Goal: Transaction & Acquisition: Book appointment/travel/reservation

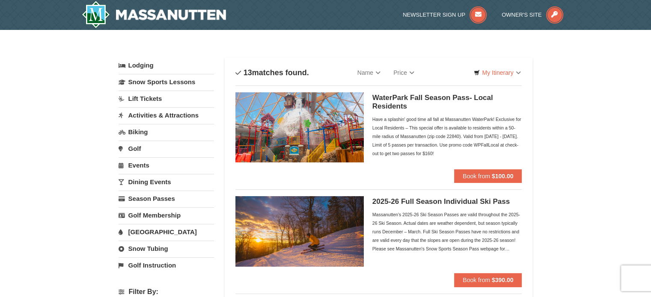
click at [137, 98] on link "Lift Tickets" at bounding box center [165, 99] width 95 height 16
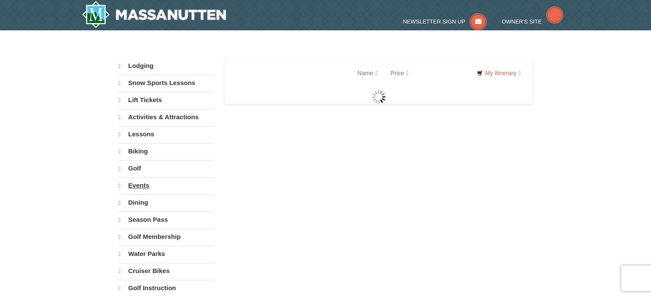
select select "10"
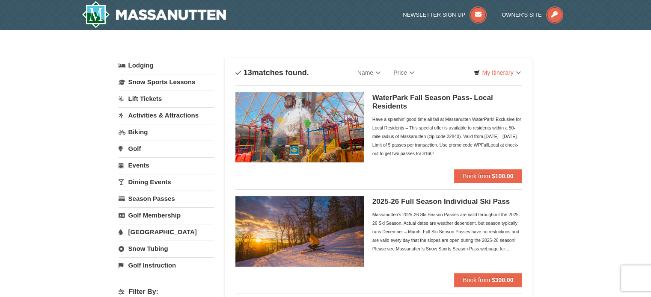
click at [136, 99] on link "Lift Tickets" at bounding box center [165, 99] width 95 height 16
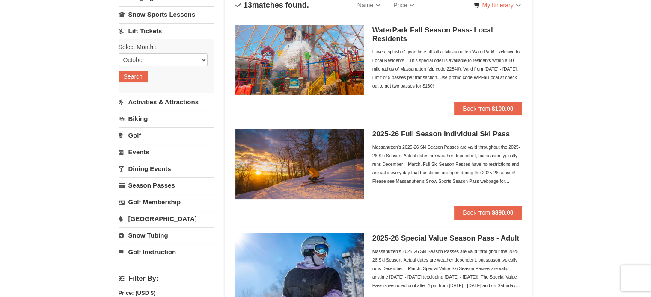
scroll to position [86, 0]
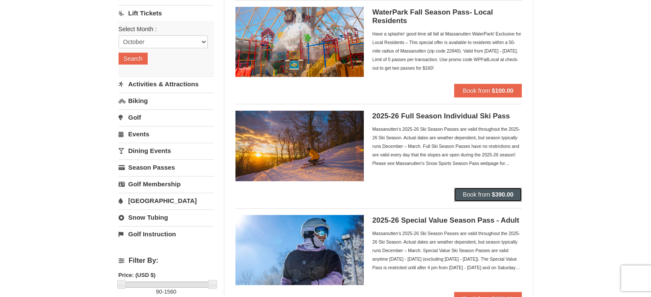
click at [479, 196] on span "Book from" at bounding box center [475, 194] width 27 height 7
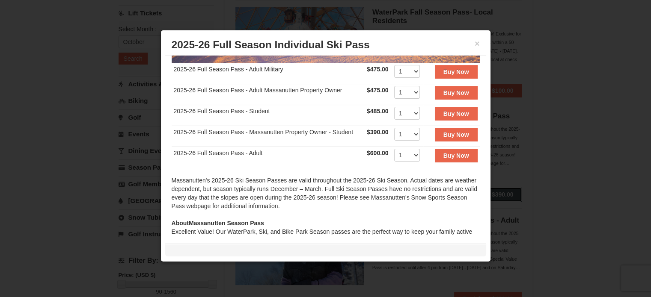
scroll to position [167, 0]
